Goal: Register for event/course

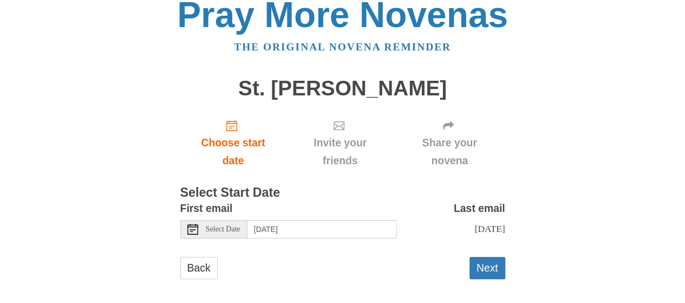
scroll to position [21, 0]
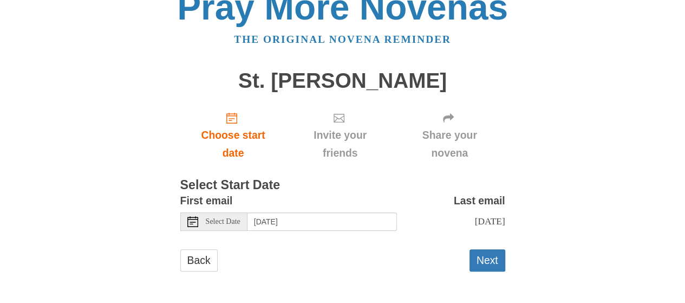
click at [226, 222] on span "Select Date" at bounding box center [223, 222] width 35 height 8
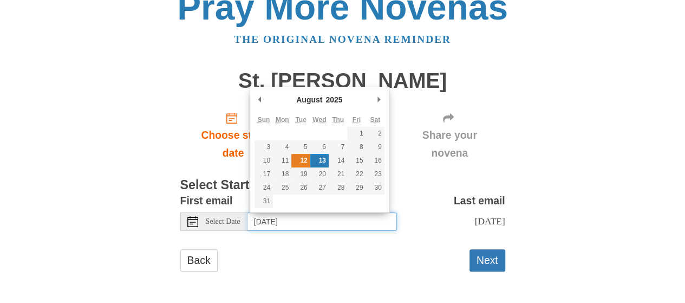
type input "Tuesday, August 12th"
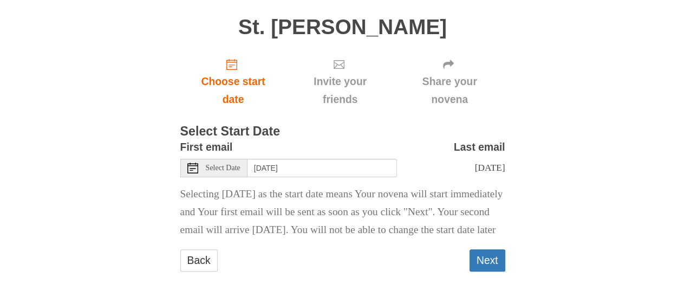
scroll to position [92, 0]
click at [490, 256] on button "Next" at bounding box center [488, 260] width 36 height 22
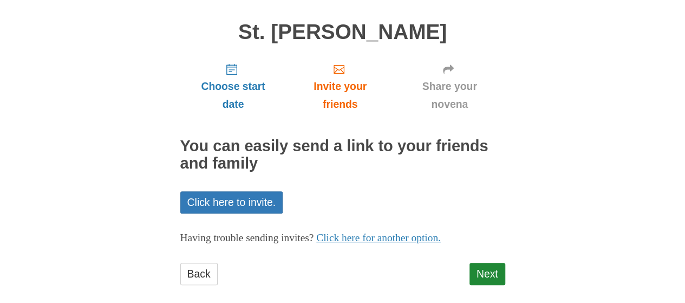
scroll to position [82, 0]
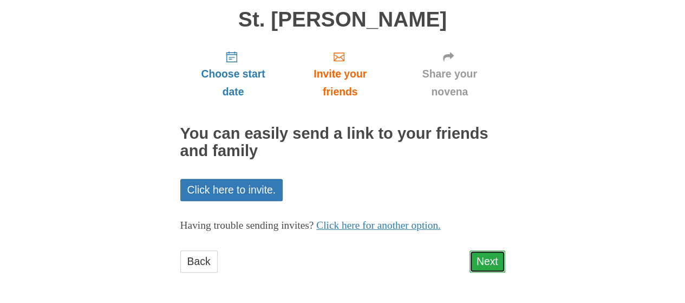
click at [492, 262] on link "Next" at bounding box center [488, 261] width 36 height 22
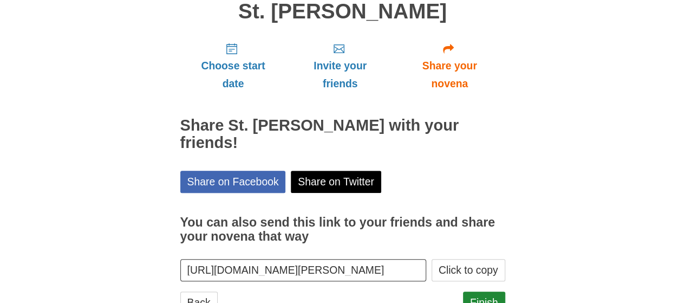
scroll to position [131, 0]
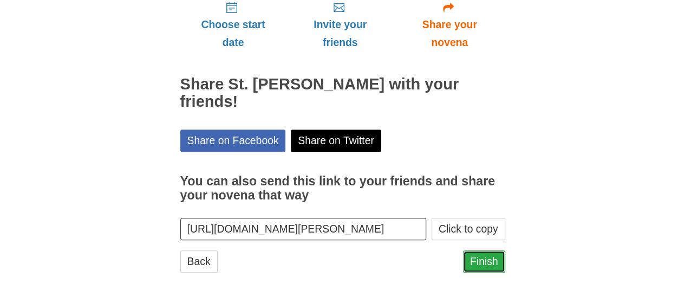
click at [485, 255] on link "Finish" at bounding box center [484, 261] width 42 height 22
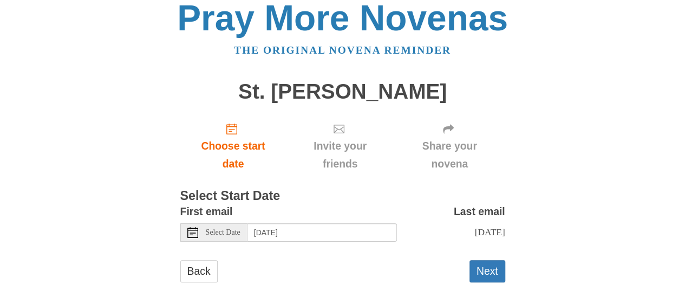
scroll to position [21, 0]
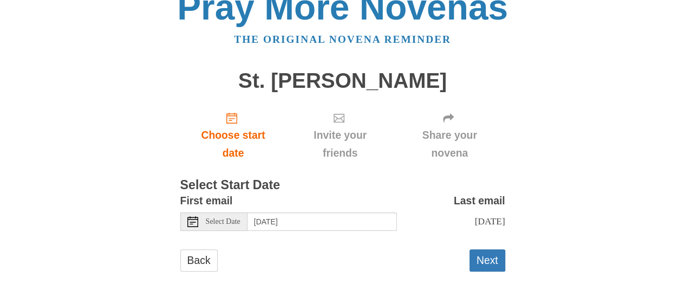
click at [225, 223] on span "Select Date" at bounding box center [223, 222] width 35 height 8
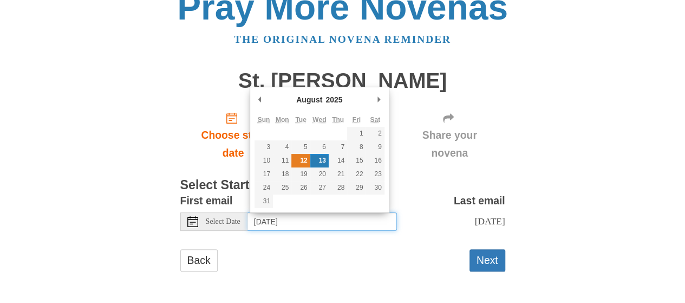
type input "[DATE]"
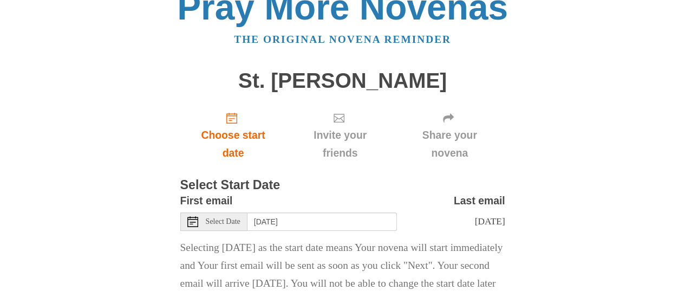
scroll to position [92, 0]
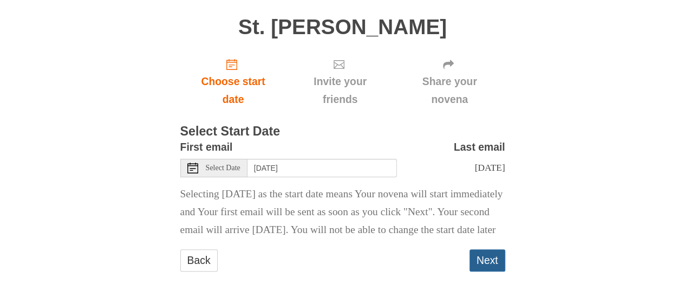
click at [487, 262] on button "Next" at bounding box center [488, 260] width 36 height 22
